Goal: Use online tool/utility: Utilize a website feature to perform a specific function

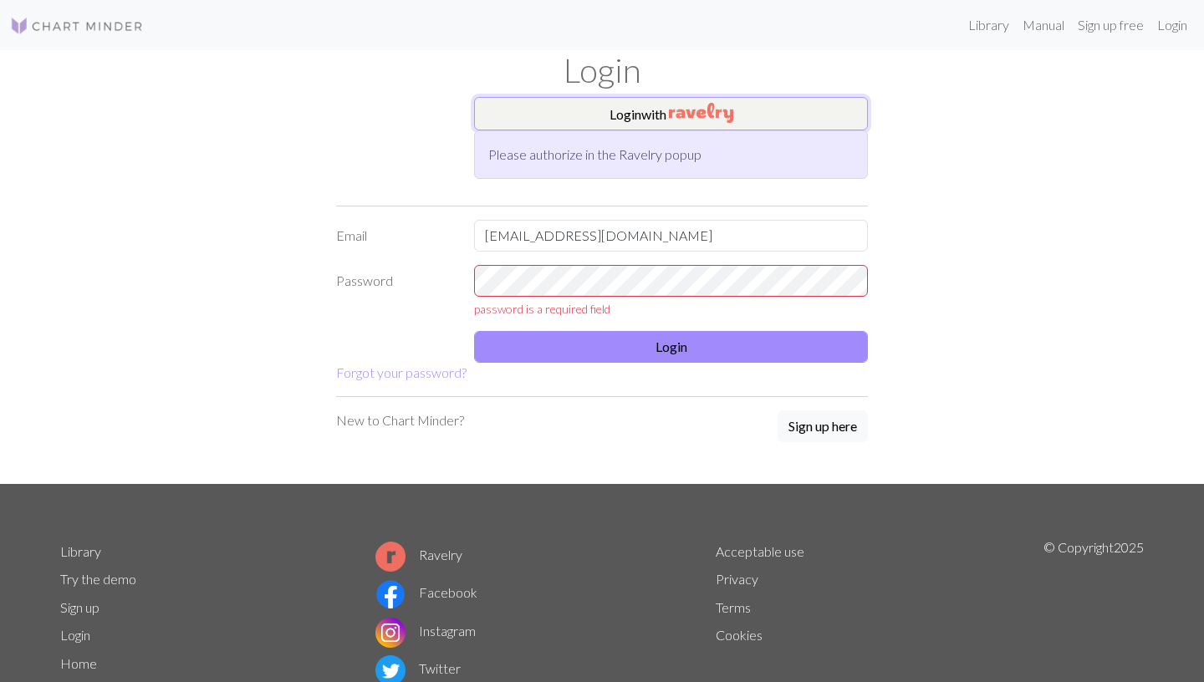
click at [700, 110] on img "button" at bounding box center [701, 113] width 64 height 20
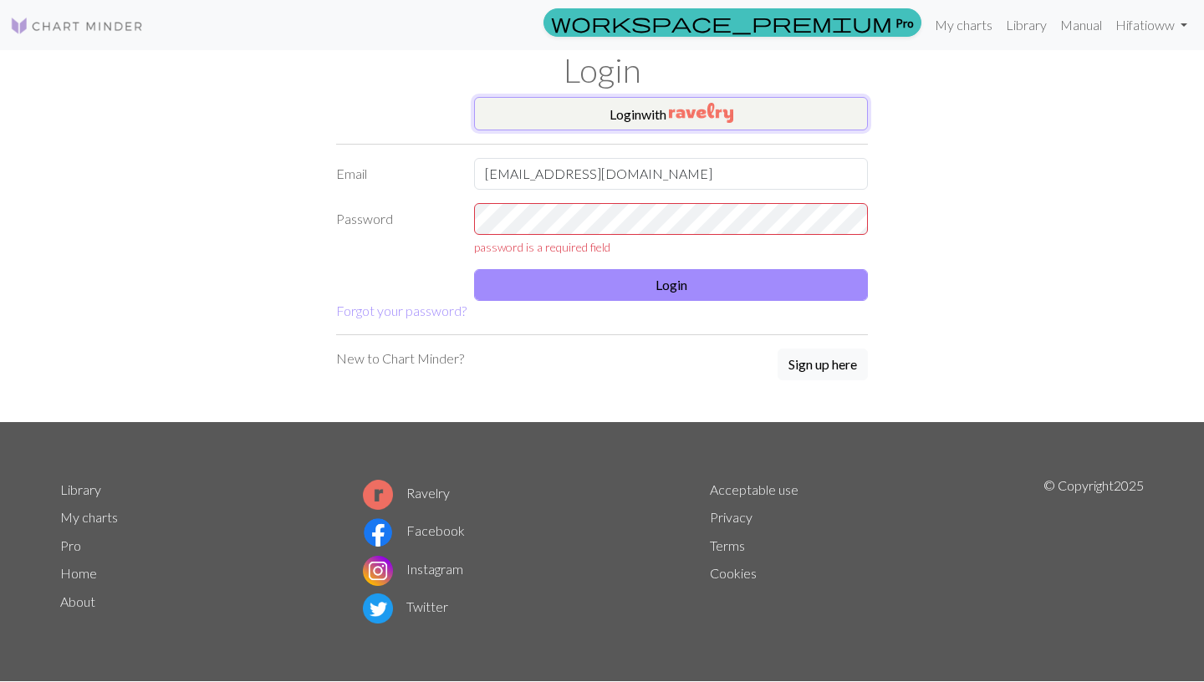
click at [622, 100] on button "Login with" at bounding box center [671, 113] width 394 height 33
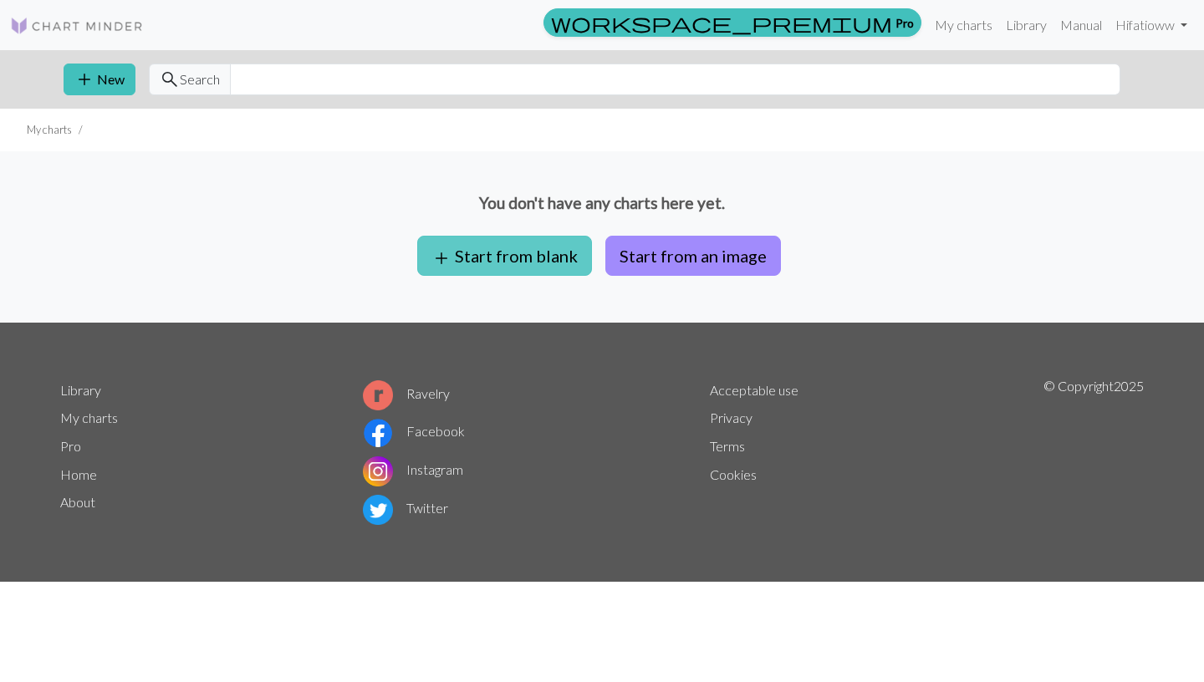
click at [521, 267] on button "add Start from blank" at bounding box center [504, 256] width 175 height 40
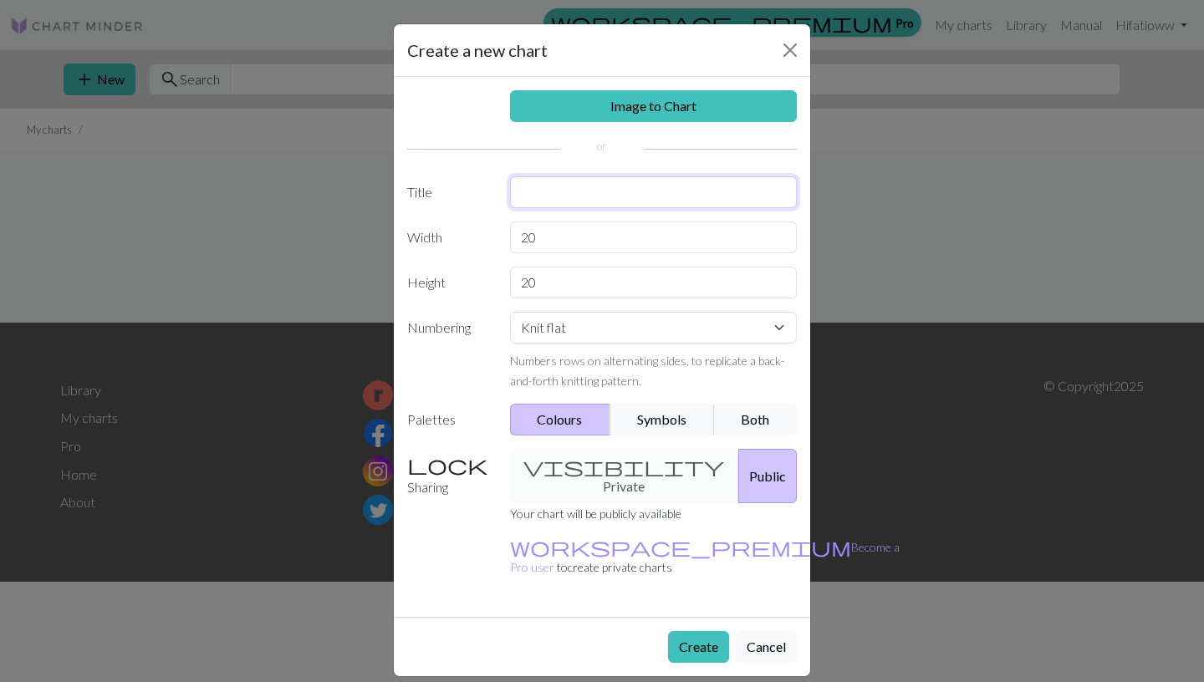
click at [603, 191] on input "text" at bounding box center [654, 192] width 288 height 32
click at [603, 193] on input "text" at bounding box center [654, 192] width 288 height 32
type input "Ice"
click at [545, 243] on input "20" at bounding box center [654, 237] width 288 height 32
type input "2"
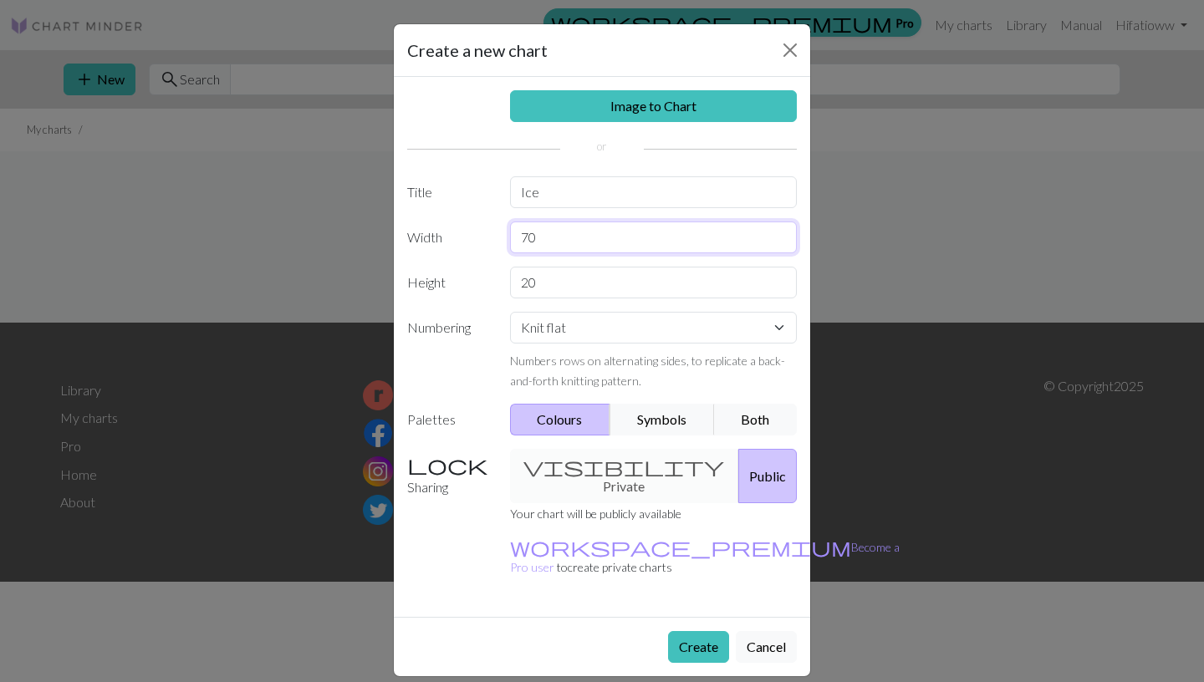
type input "70"
click at [567, 289] on input "20" at bounding box center [654, 283] width 288 height 32
type input "2"
type input "200"
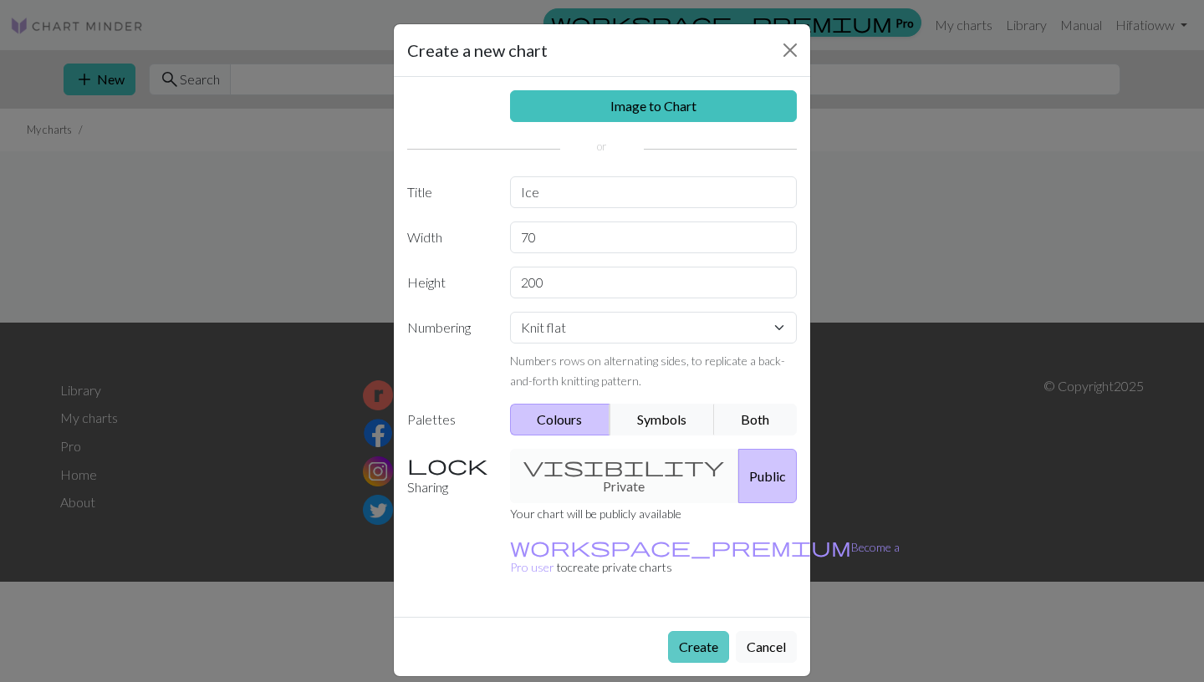
click at [699, 631] on button "Create" at bounding box center [698, 647] width 61 height 32
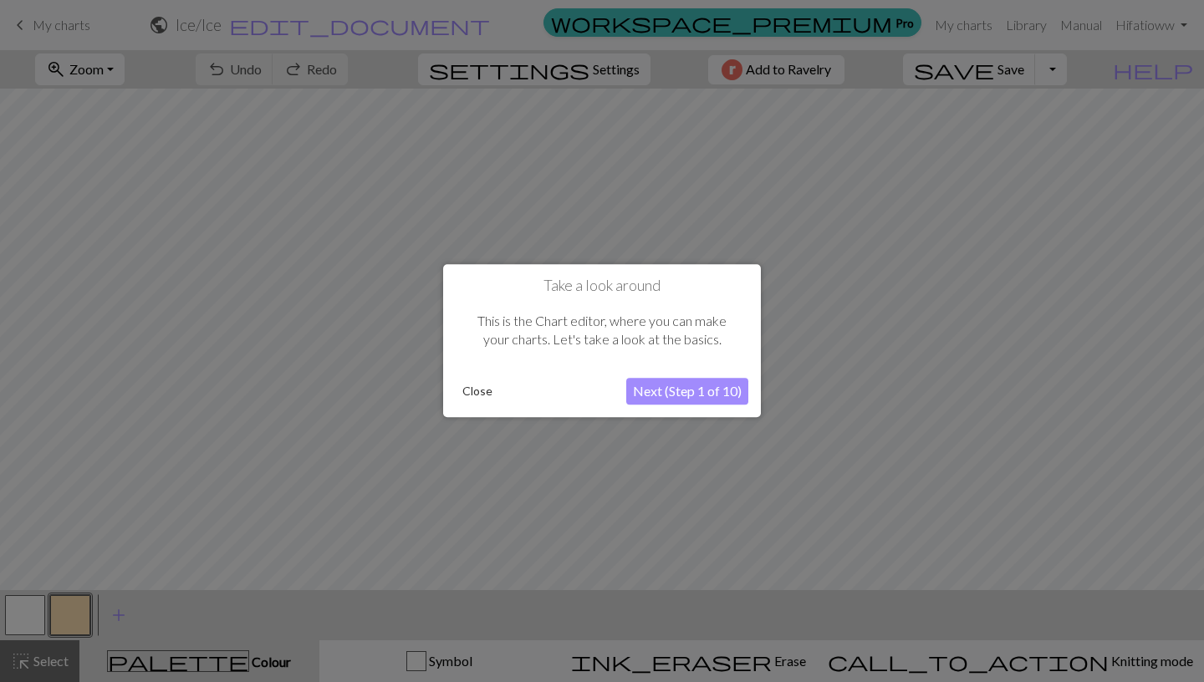
click at [642, 384] on button "Next (Step 1 of 10)" at bounding box center [687, 392] width 122 height 27
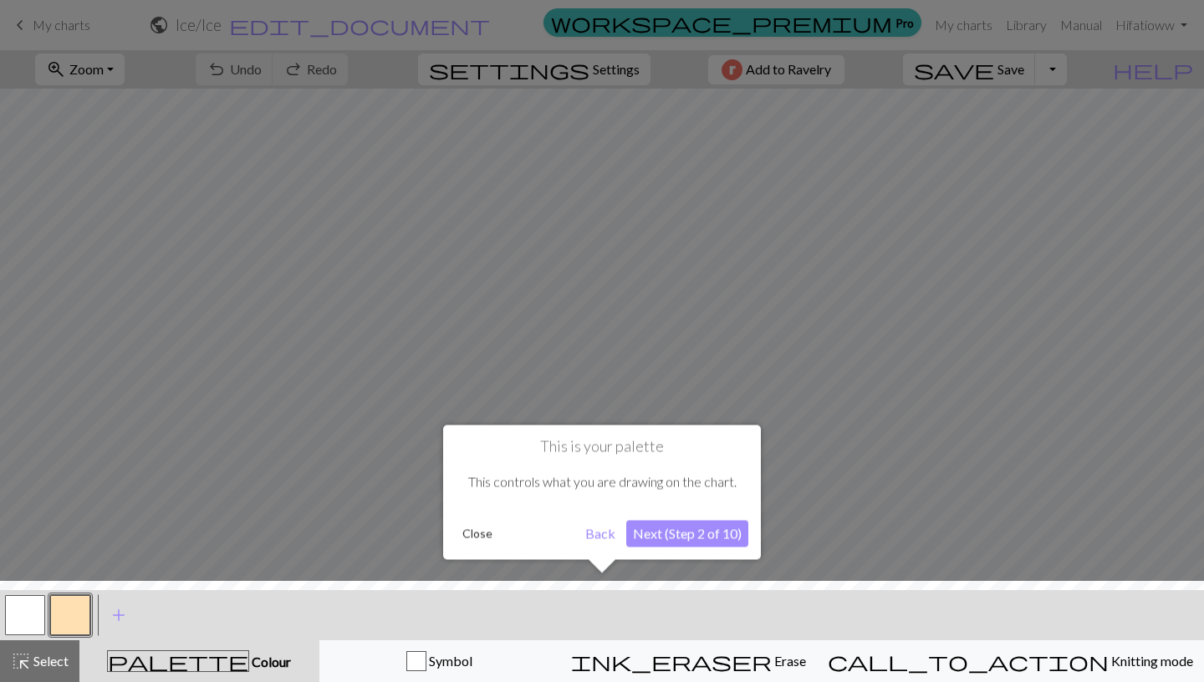
click at [639, 541] on button "Next (Step 2 of 10)" at bounding box center [687, 533] width 122 height 27
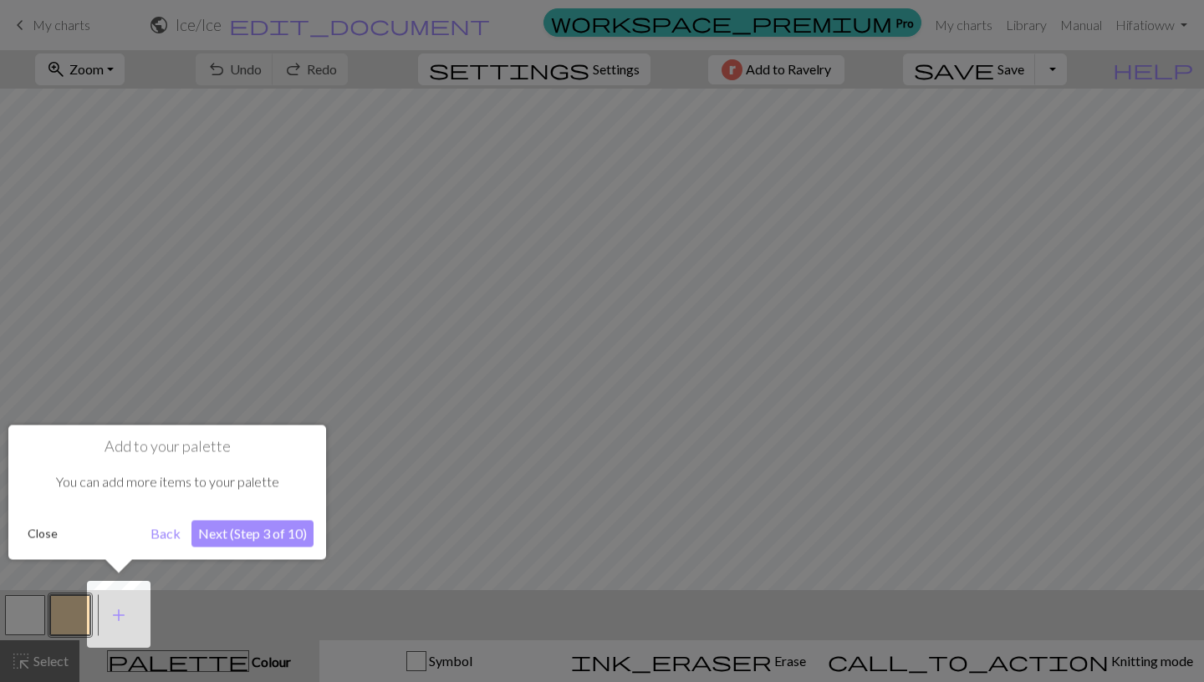
click at [257, 535] on button "Next (Step 3 of 10)" at bounding box center [252, 533] width 122 height 27
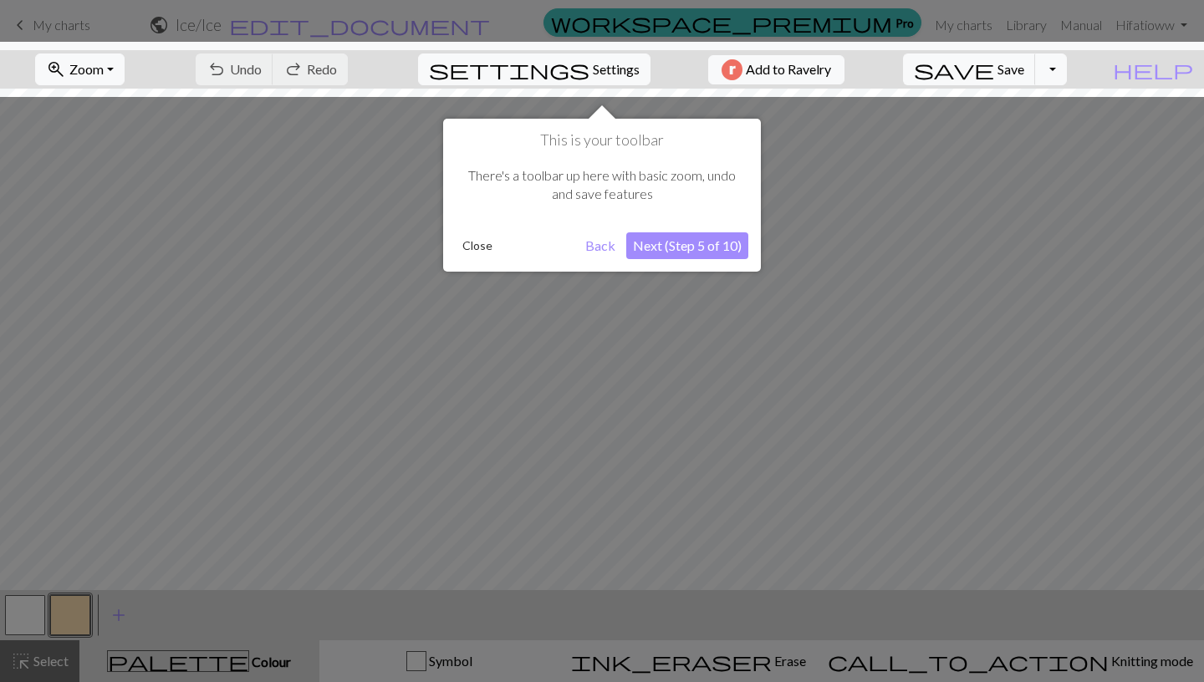
click at [696, 233] on button "Next (Step 5 of 10)" at bounding box center [687, 245] width 122 height 27
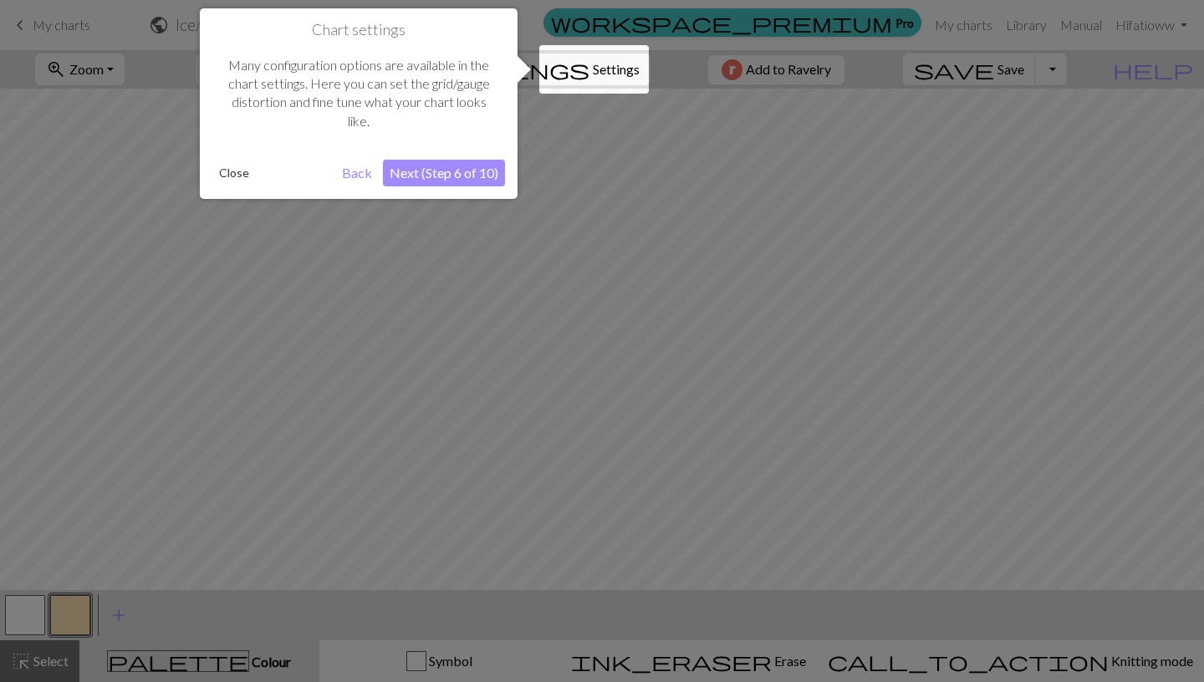
click at [475, 182] on button "Next (Step 6 of 10)" at bounding box center [444, 173] width 122 height 27
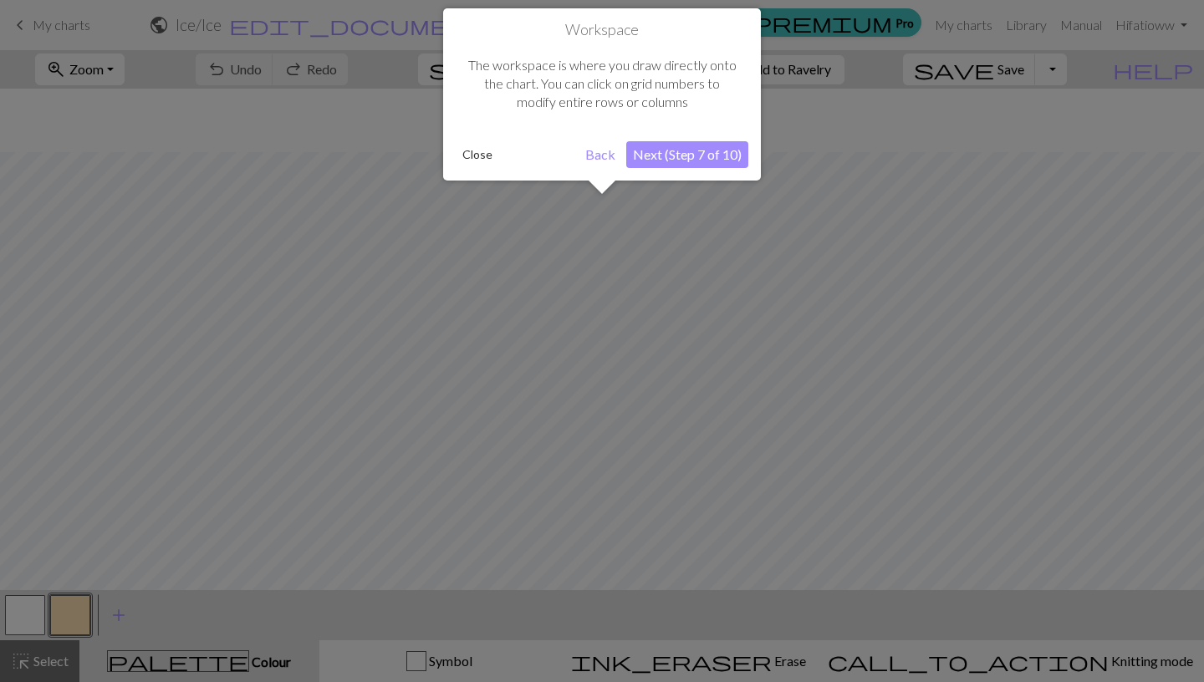
scroll to position [64, 0]
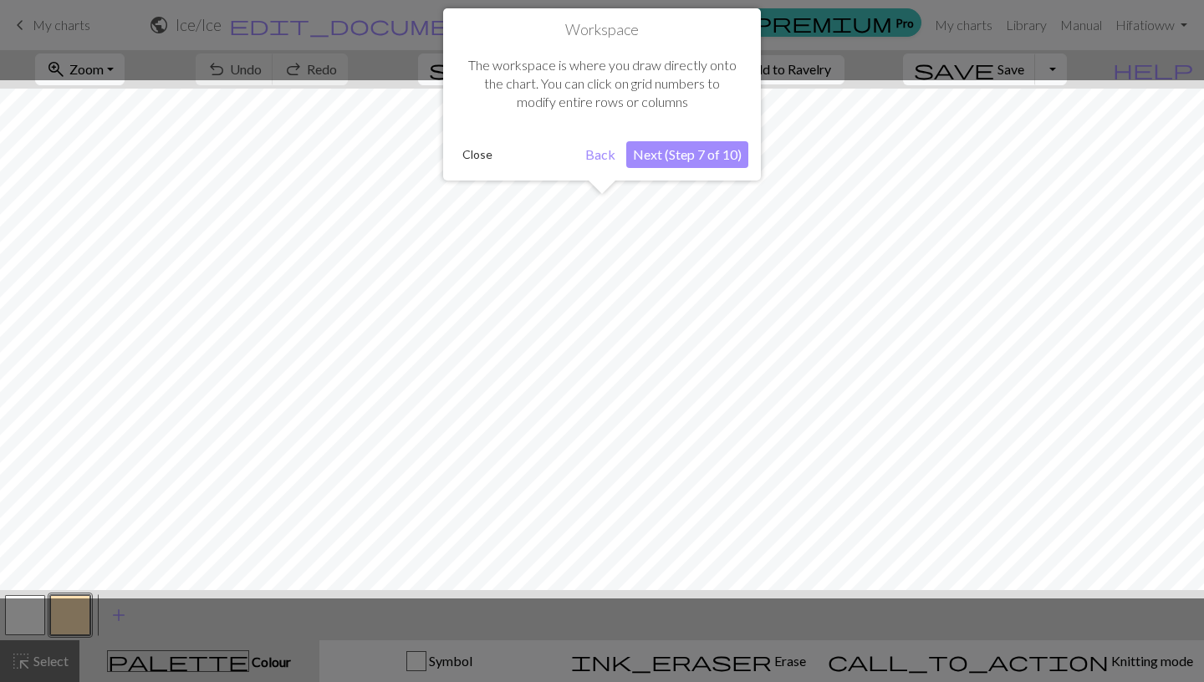
click at [702, 148] on button "Next (Step 7 of 10)" at bounding box center [687, 154] width 122 height 27
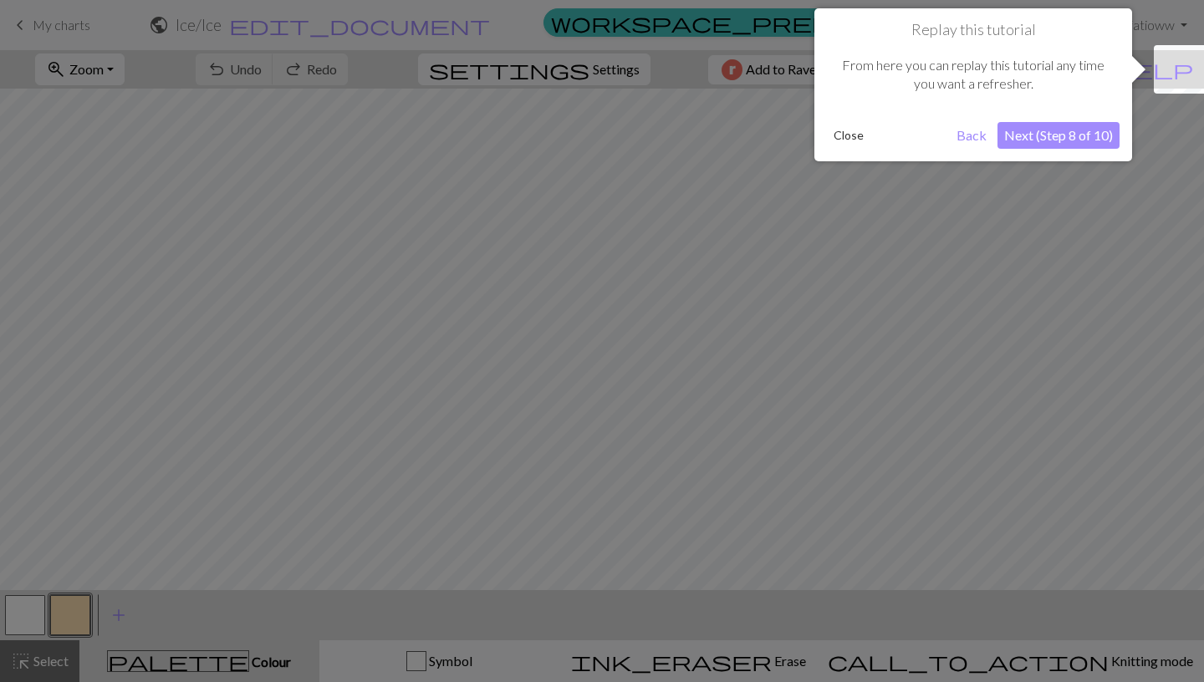
click at [1040, 145] on button "Next (Step 8 of 10)" at bounding box center [1058, 135] width 122 height 27
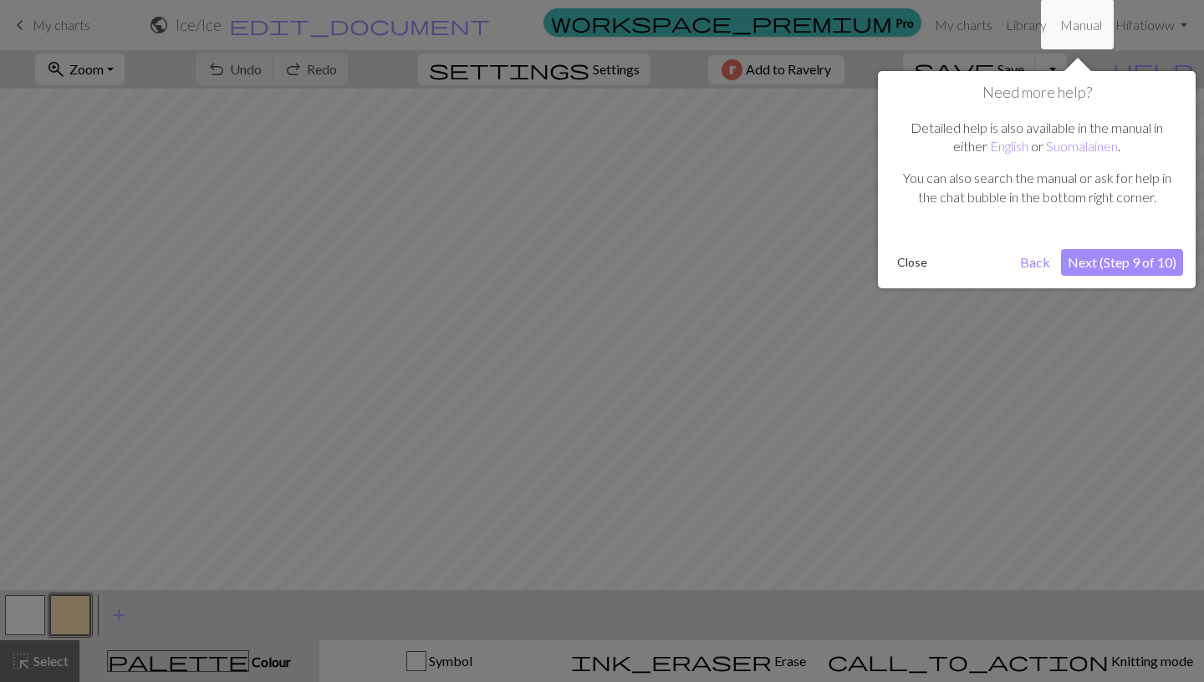
click at [1110, 262] on button "Next (Step 9 of 10)" at bounding box center [1122, 262] width 122 height 27
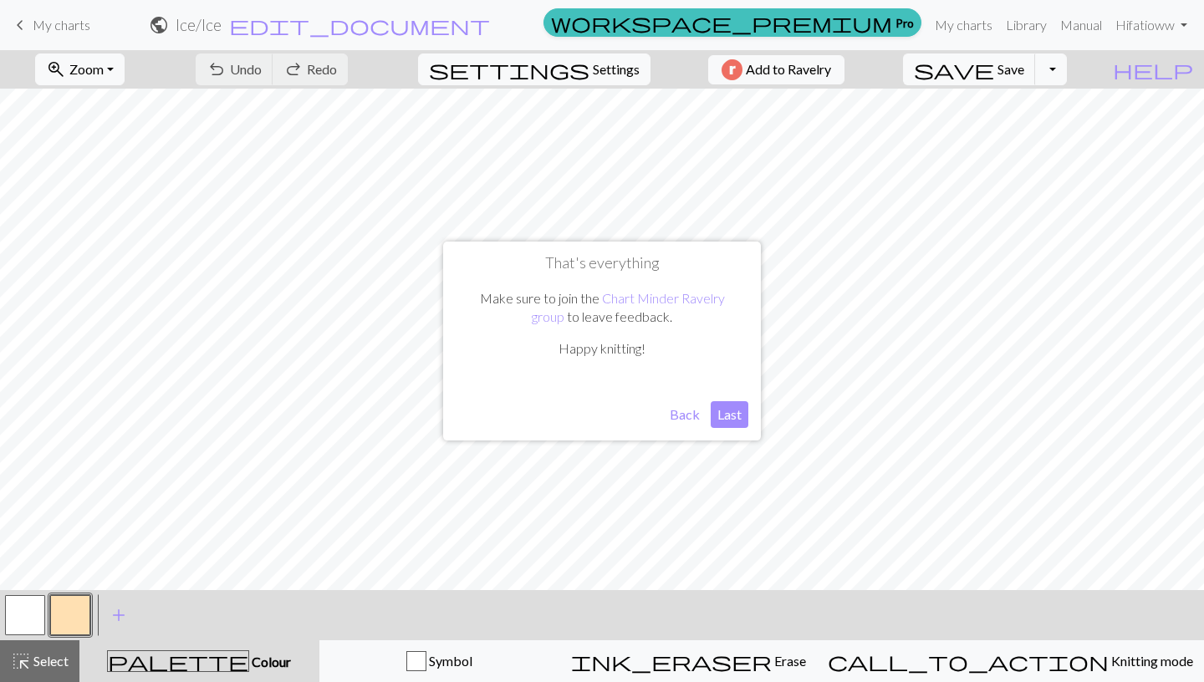
click at [725, 413] on button "Last" at bounding box center [729, 414] width 38 height 27
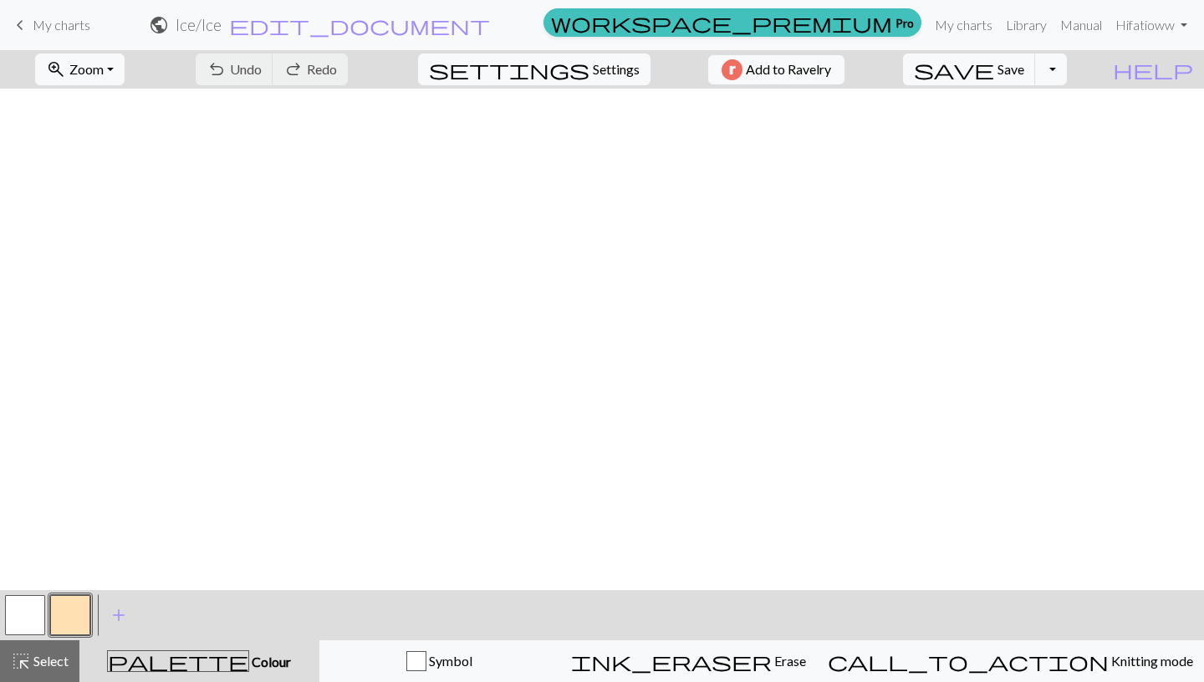
scroll to position [1297, 0]
click at [621, 65] on span "Settings" at bounding box center [616, 69] width 47 height 20
select select "aran"
